Goal: Task Accomplishment & Management: Manage account settings

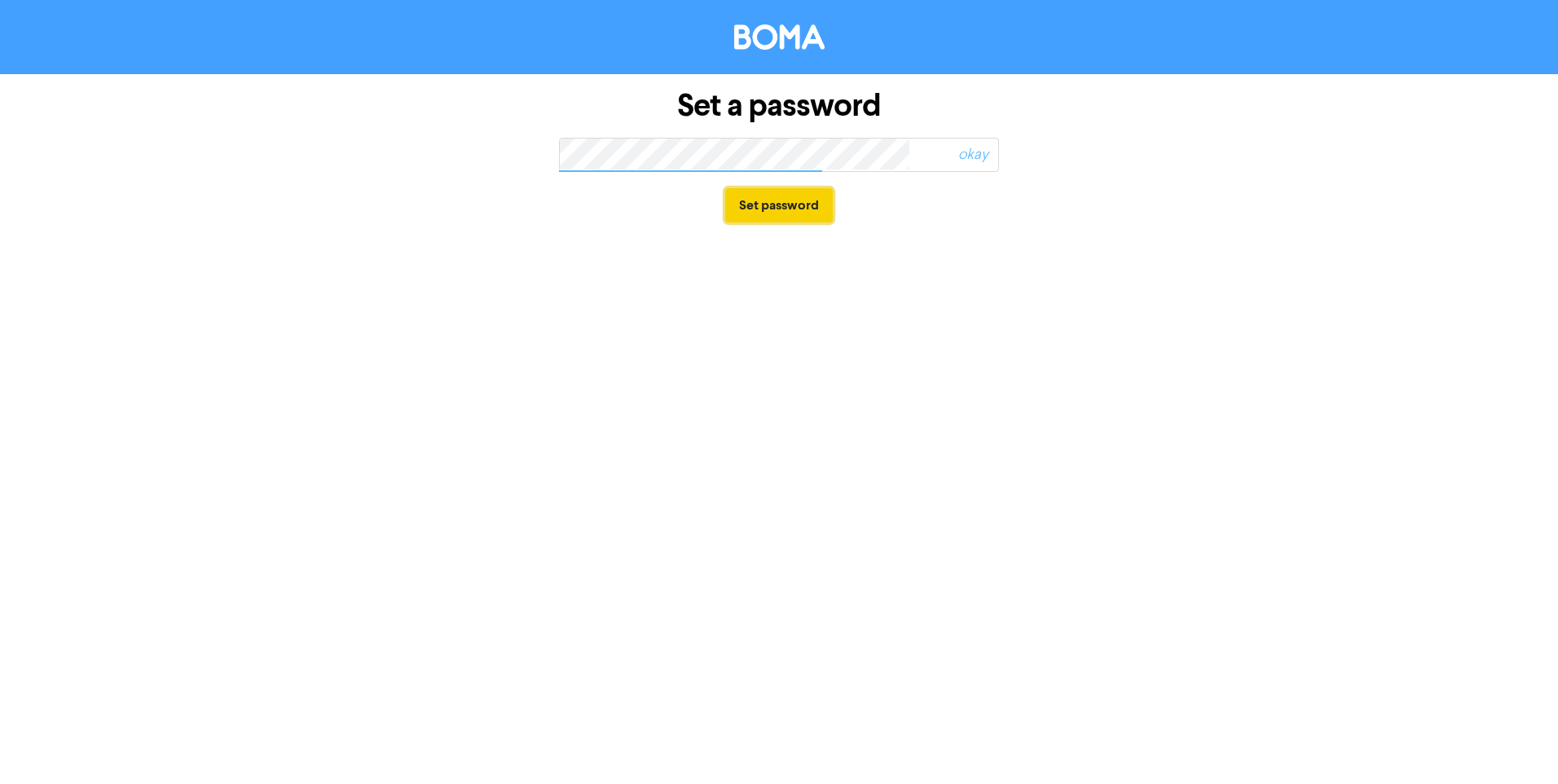
click at [819, 201] on button "Set password" at bounding box center [779, 205] width 108 height 34
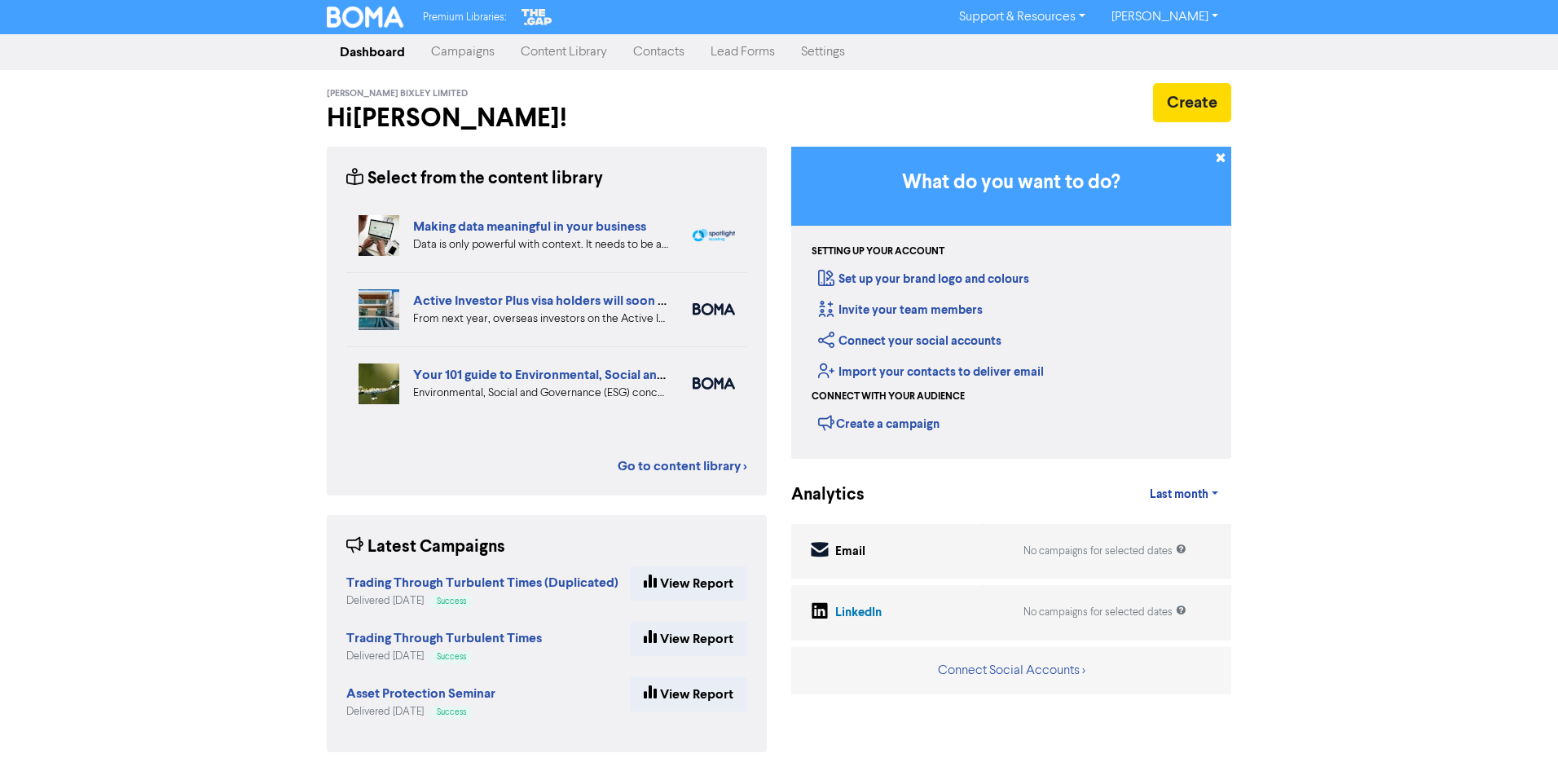
click at [1004, 88] on div "Create" at bounding box center [1010, 103] width 440 height 39
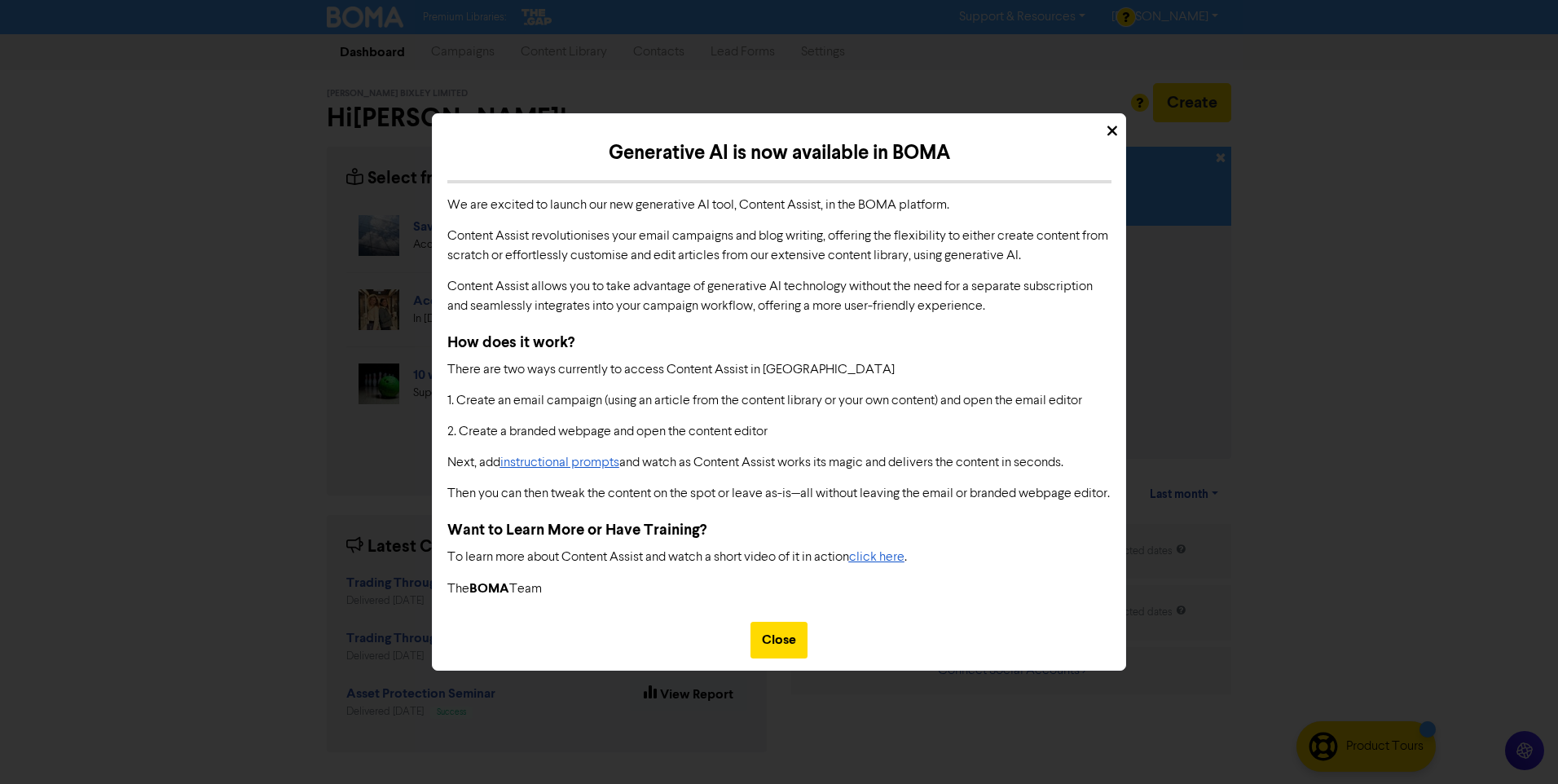
click at [1118, 117] on div at bounding box center [778, 126] width 692 height 24
click at [788, 648] on div "Close" at bounding box center [779, 640] width 57 height 37
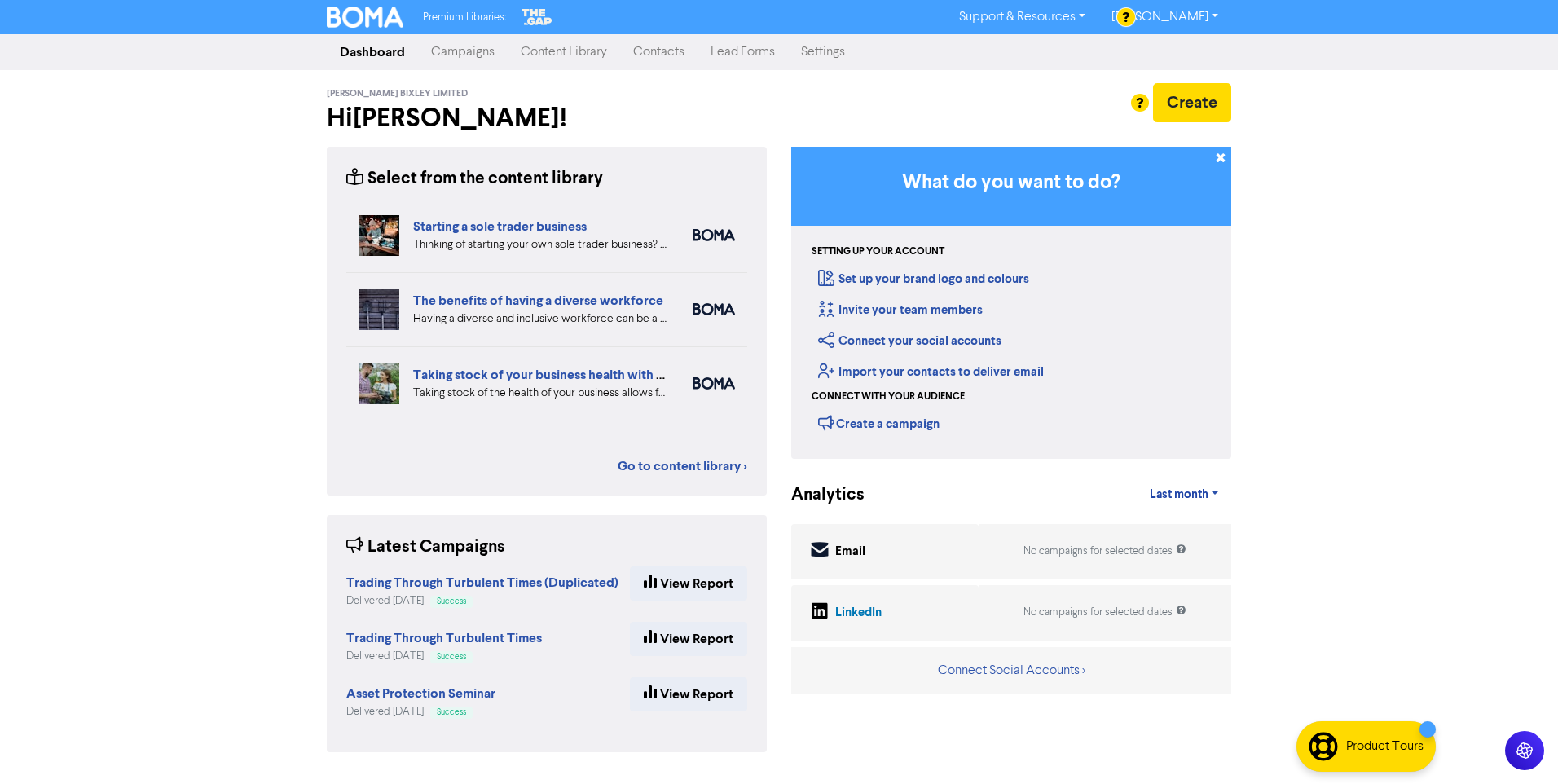
click at [1161, 13] on link "[PERSON_NAME]" at bounding box center [1165, 17] width 133 height 26
click at [870, 109] on div "Create" at bounding box center [1010, 103] width 440 height 39
click at [869, 98] on div "Create" at bounding box center [1010, 103] width 440 height 39
click at [479, 50] on link "Campaigns" at bounding box center [463, 52] width 90 height 33
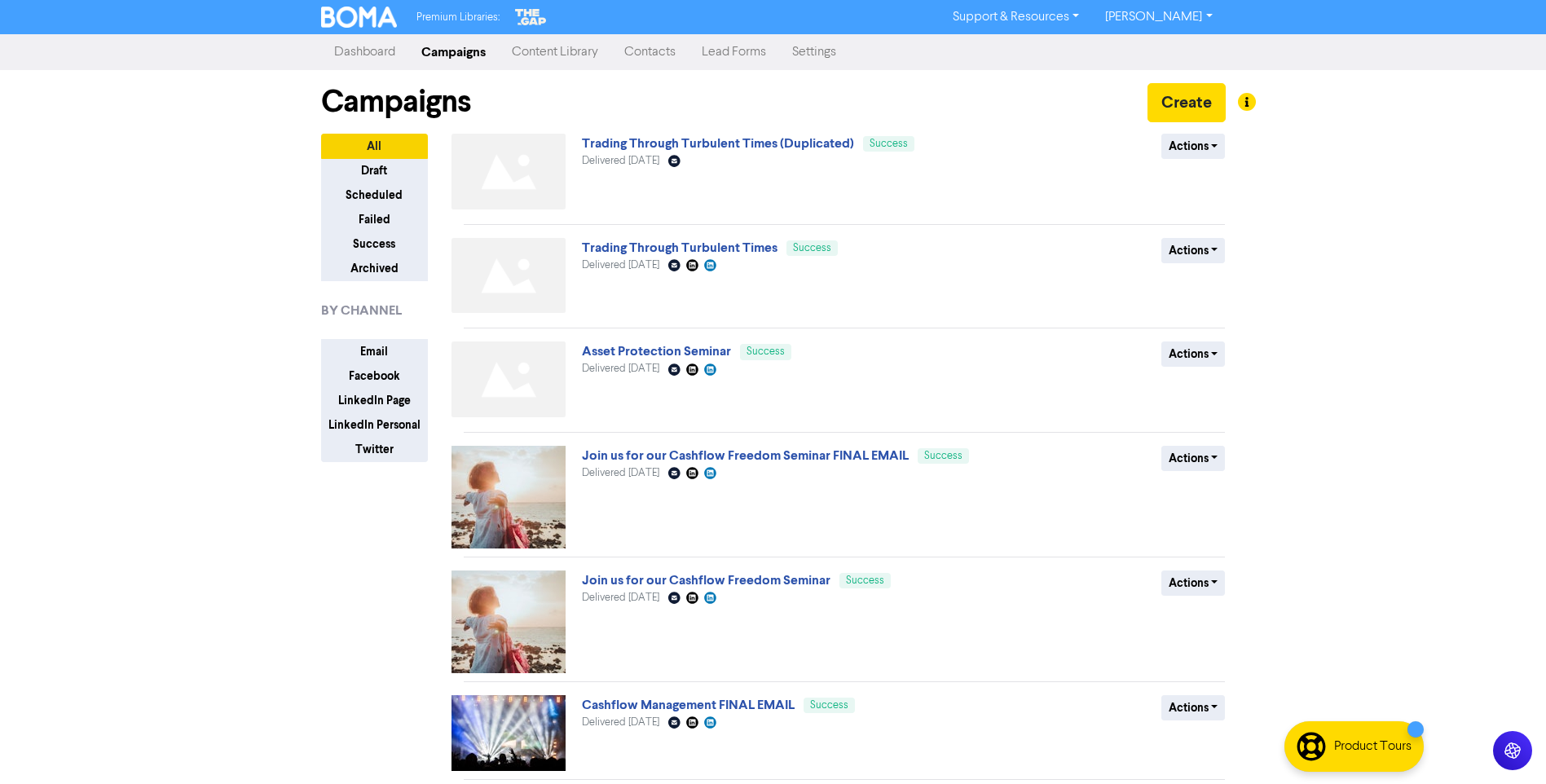
click at [579, 49] on link "Content Library" at bounding box center [555, 52] width 113 height 33
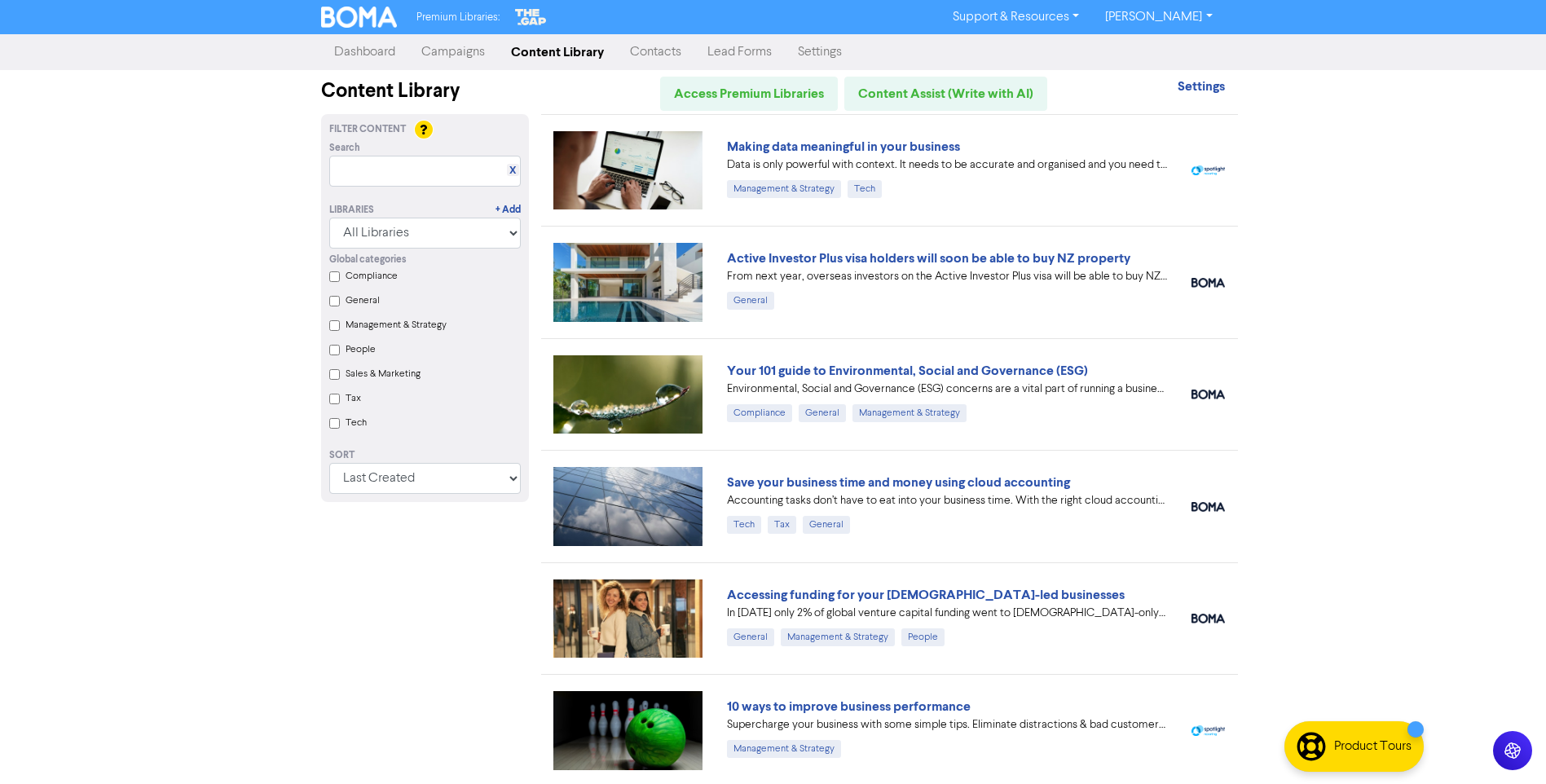
click at [355, 53] on link "Dashboard" at bounding box center [365, 52] width 88 height 33
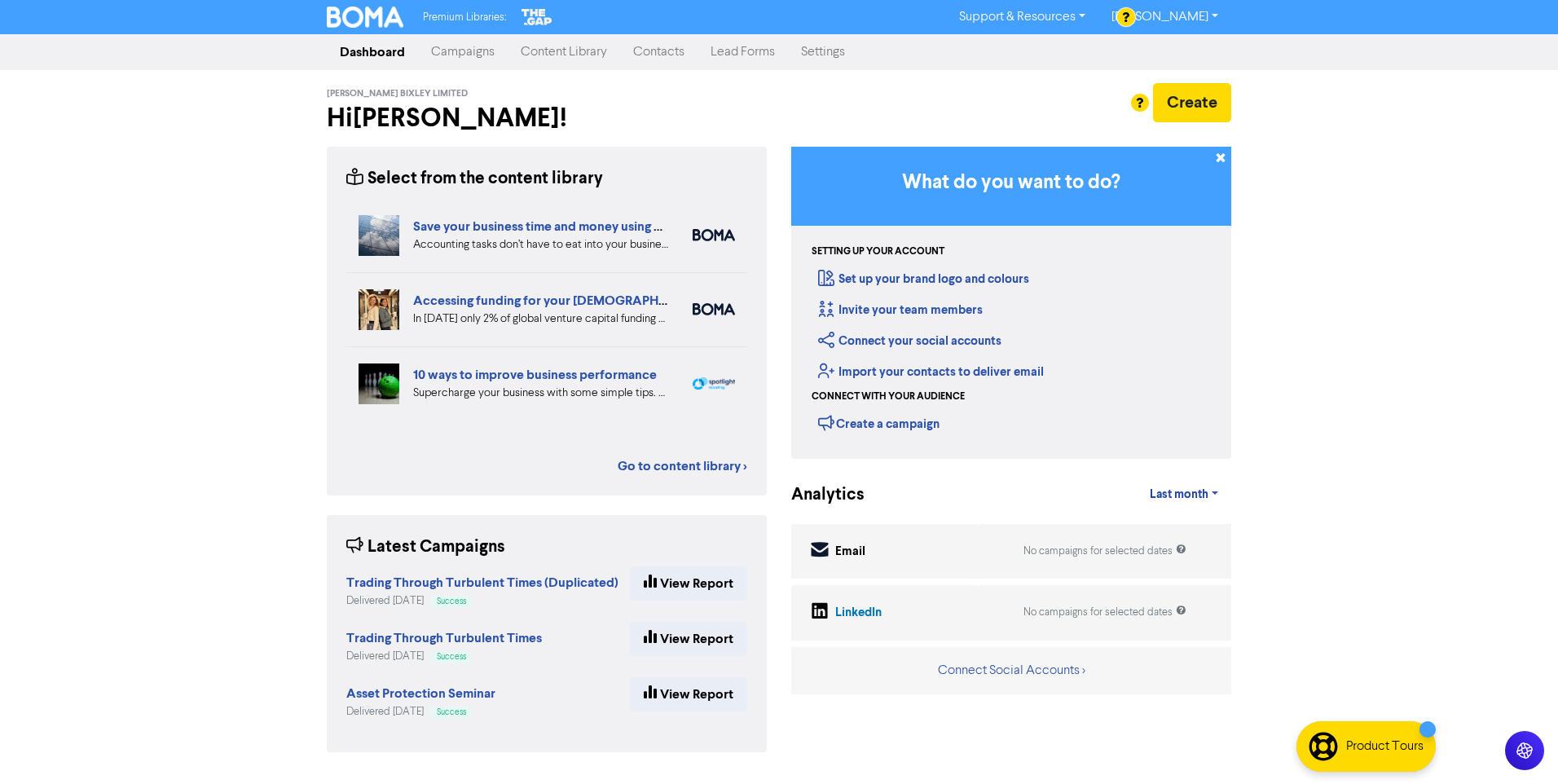
click at [946, 72] on div "[PERSON_NAME] Bixley Limited Hi [PERSON_NAME] ! Create" at bounding box center [778, 108] width 904 height 77
click at [1456, 88] on div "Premium Libraries: Support & Resources Video Tutorials FAQ & Guides Marketing E…" at bounding box center [779, 392] width 1558 height 784
